Goal: Use online tool/utility: Utilize a website feature to perform a specific function

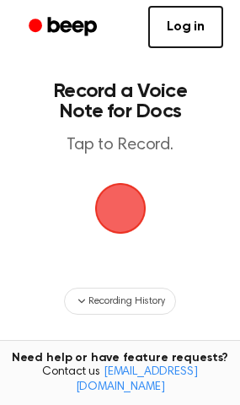
click at [129, 204] on span "button" at bounding box center [120, 208] width 71 height 71
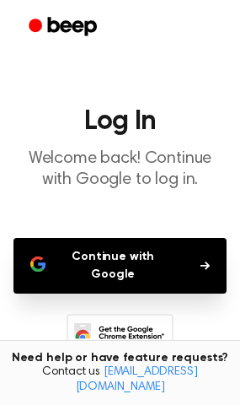
click at [127, 273] on button "Continue with Google" at bounding box center [119, 266] width 213 height 56
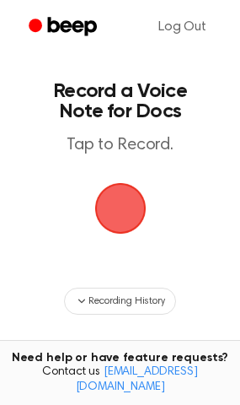
click at [130, 216] on span "button" at bounding box center [120, 208] width 94 height 94
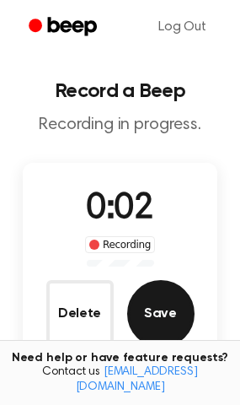
click at [154, 309] on button "Save" at bounding box center [160, 313] width 67 height 67
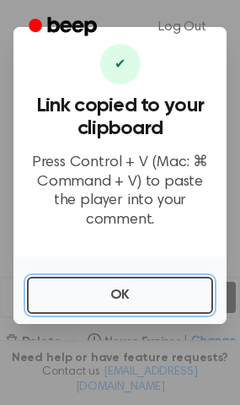
click at [77, 284] on button "OK" at bounding box center [120, 295] width 186 height 37
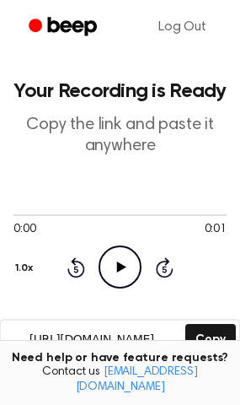
click at [121, 256] on icon "Play Audio" at bounding box center [120, 266] width 43 height 43
